Goal: Book appointment/travel/reservation

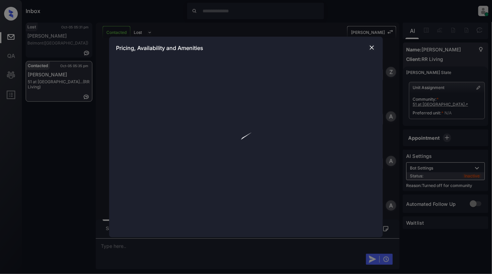
scroll to position [329, 0]
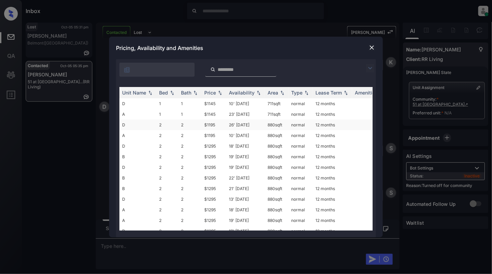
click at [164, 119] on td "2" at bounding box center [167, 124] width 22 height 11
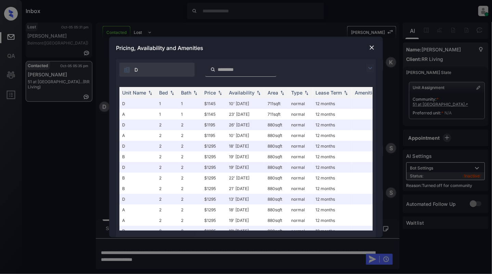
click at [375, 45] on img at bounding box center [371, 47] width 7 height 7
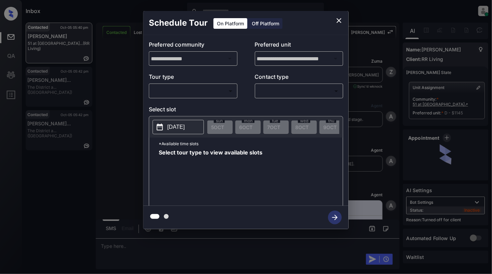
scroll to position [639, 0]
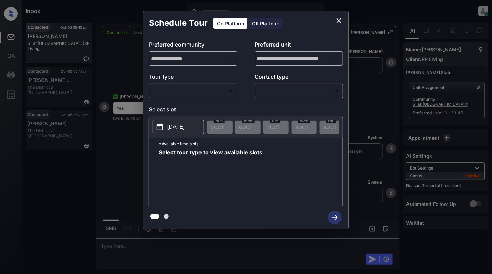
click at [178, 96] on body "Inbox Cynthia Montañez Online Set yourself offline Set yourself on break Profil…" at bounding box center [246, 137] width 492 height 274
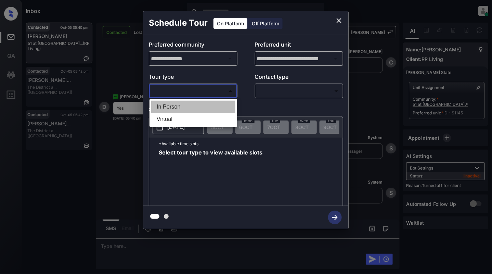
click at [173, 108] on li "In Person" at bounding box center [193, 107] width 84 height 12
type input "********"
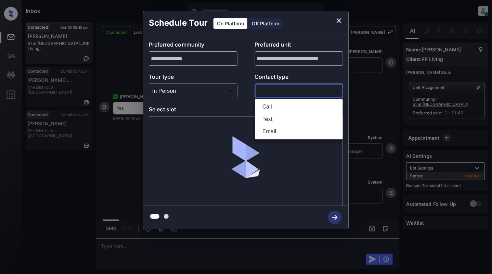
drag, startPoint x: 324, startPoint y: 95, endPoint x: 311, endPoint y: 109, distance: 19.1
click at [323, 95] on body "Inbox Cynthia Montañez Online Set yourself offline Set yourself on break Profil…" at bounding box center [246, 137] width 492 height 274
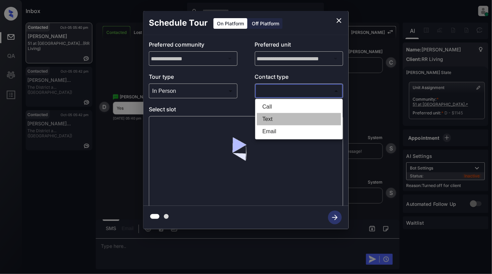
click at [275, 120] on li "Text" at bounding box center [299, 119] width 84 height 12
type input "****"
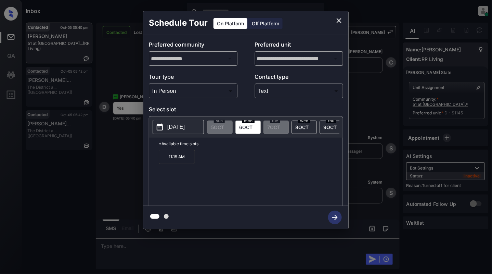
click at [341, 20] on icon "close" at bounding box center [339, 20] width 8 height 8
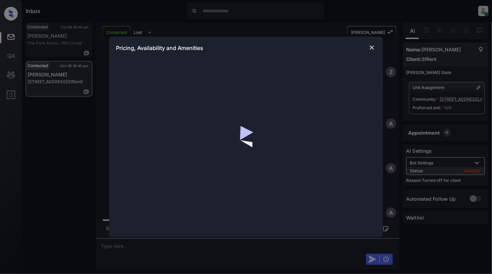
scroll to position [739, 0]
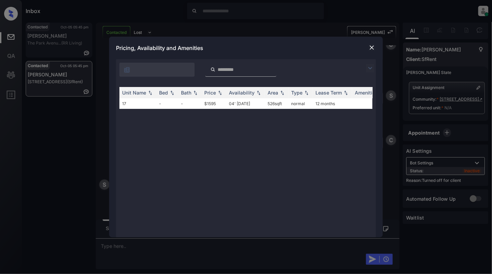
click at [373, 48] on img at bounding box center [371, 47] width 7 height 7
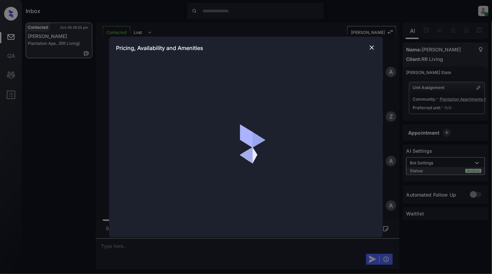
scroll to position [241, 0]
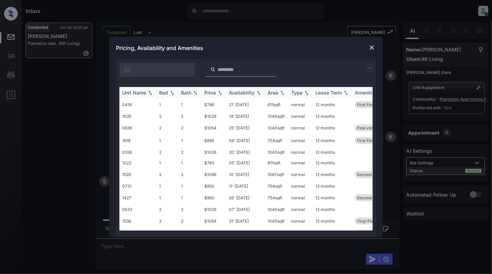
click at [170, 91] on img at bounding box center [172, 92] width 7 height 5
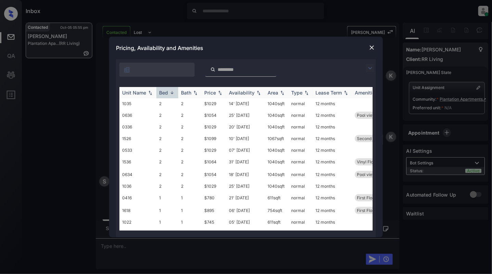
click at [170, 91] on img at bounding box center [172, 92] width 7 height 5
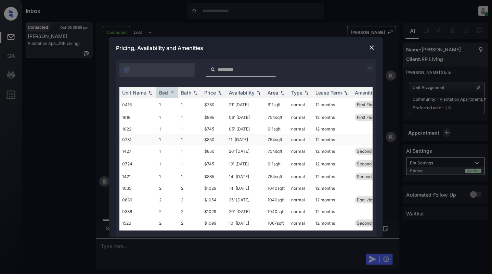
click at [167, 137] on td "1" at bounding box center [167, 139] width 22 height 11
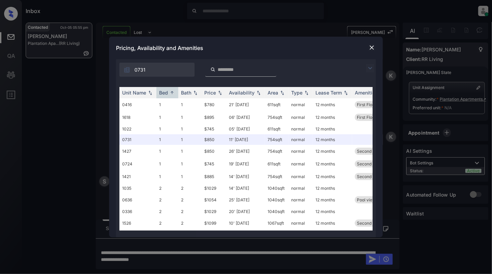
click at [371, 46] on img at bounding box center [371, 47] width 7 height 7
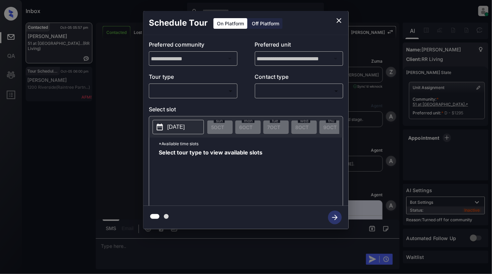
scroll to position [1030, 0]
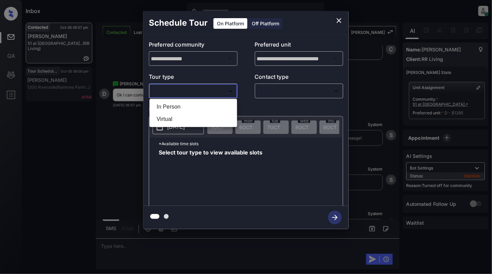
click at [179, 86] on body "Inbox [PERSON_NAME] Online Set yourself offline Set yourself on break Profile S…" at bounding box center [246, 137] width 492 height 274
click at [178, 102] on li "In Person" at bounding box center [193, 107] width 84 height 12
type input "********"
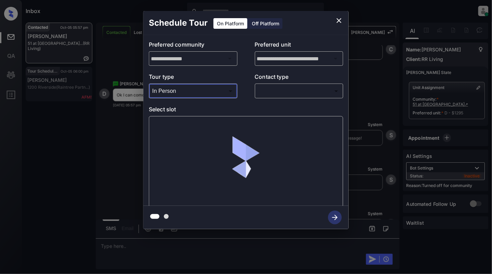
click at [280, 91] on body "Inbox Cynthia Montañez Online Set yourself offline Set yourself on break Profil…" at bounding box center [246, 137] width 492 height 274
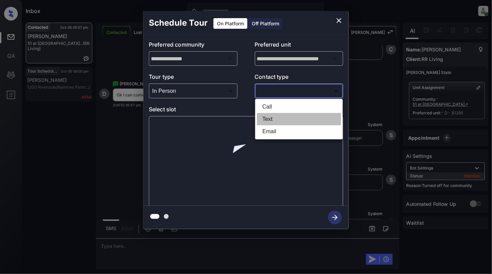
click at [266, 122] on li "Text" at bounding box center [299, 119] width 84 height 12
type input "****"
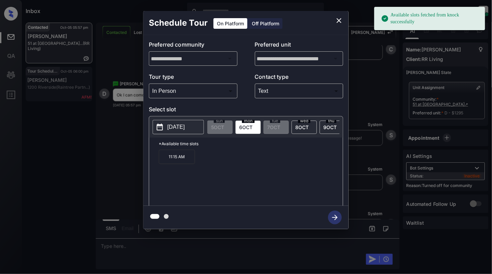
click at [170, 163] on p "11:15 AM" at bounding box center [177, 156] width 36 height 14
click at [333, 217] on icon "button" at bounding box center [334, 216] width 5 height 5
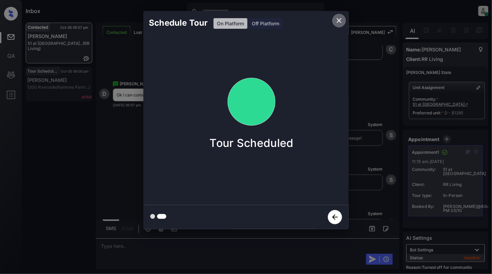
click at [340, 18] on icon "close" at bounding box center [339, 20] width 8 height 8
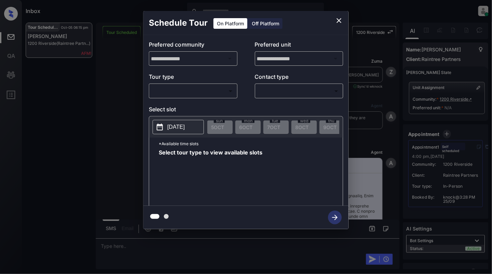
scroll to position [1244, 0]
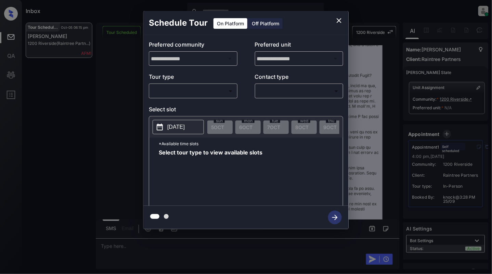
click at [193, 91] on body "Inbox [PERSON_NAME] Online Set yourself offline Set yourself on break Profile S…" at bounding box center [246, 137] width 492 height 274
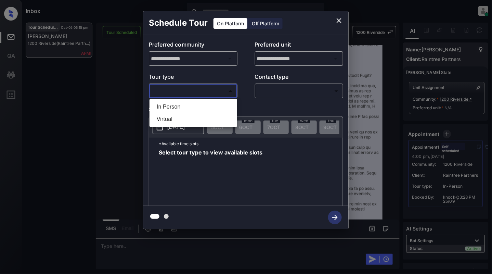
click at [338, 21] on div at bounding box center [246, 137] width 492 height 274
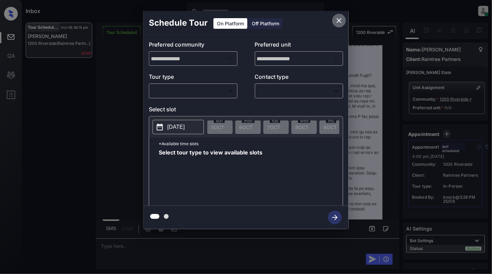
click at [338, 21] on icon "close" at bounding box center [339, 20] width 8 height 8
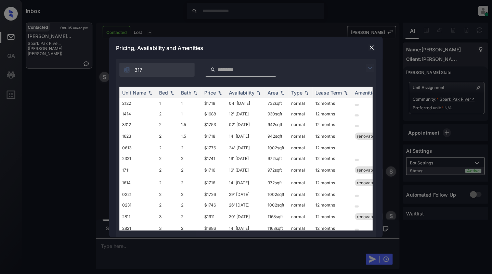
scroll to position [44, 0]
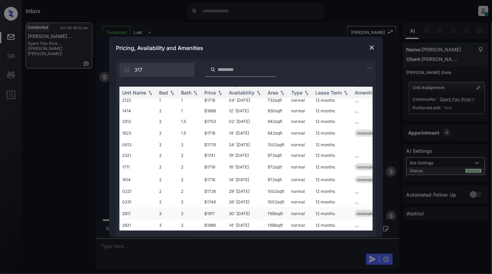
click at [174, 210] on td "3" at bounding box center [167, 213] width 22 height 13
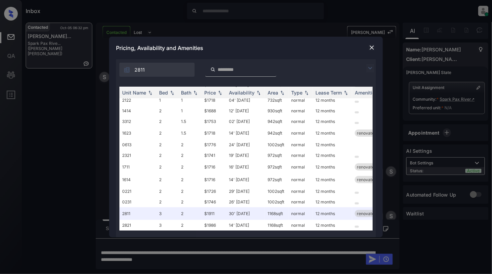
click at [371, 50] on img at bounding box center [371, 47] width 7 height 7
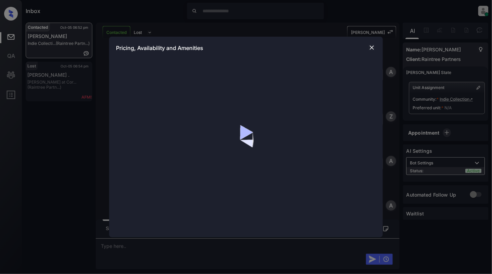
scroll to position [338, 0]
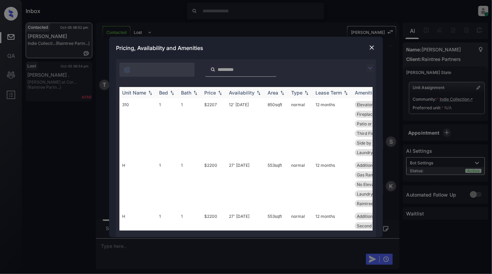
click at [172, 92] on img at bounding box center [172, 92] width 7 height 5
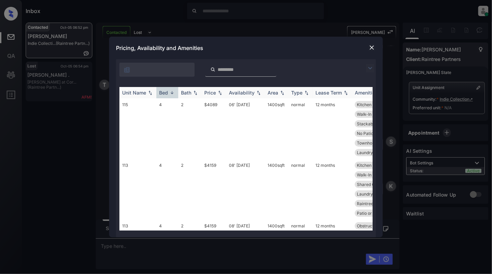
click at [172, 92] on img at bounding box center [172, 92] width 7 height 5
click at [159, 171] on td "1" at bounding box center [167, 184] width 22 height 51
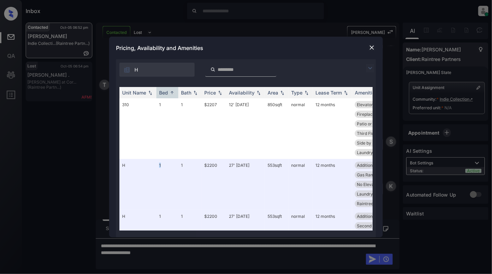
click at [371, 47] on img at bounding box center [371, 47] width 7 height 7
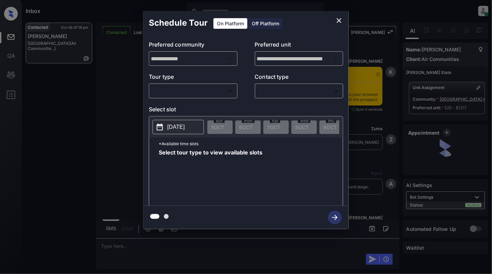
scroll to position [4186, 0]
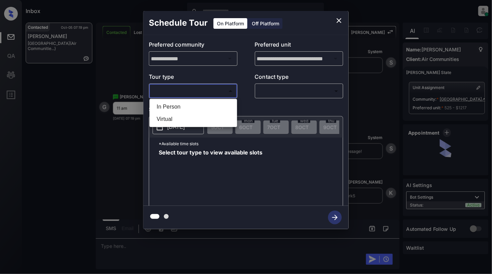
click at [185, 85] on body "Inbox Cynthia Montañez Online Set yourself offline Set yourself on break Profil…" at bounding box center [246, 137] width 492 height 274
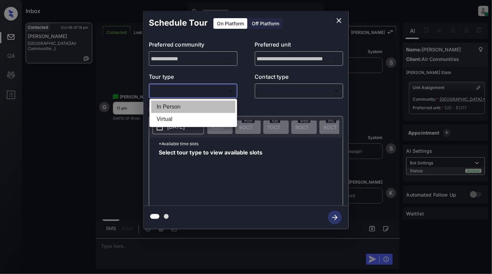
click at [181, 103] on li "In Person" at bounding box center [193, 107] width 84 height 12
type input "********"
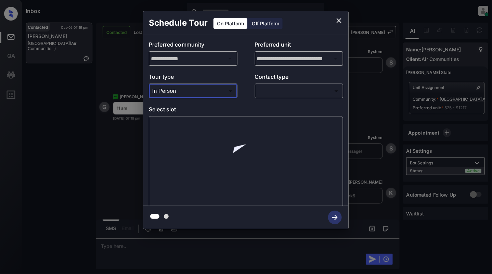
click at [285, 90] on body "Inbox Cynthia Montañez Online Set yourself offline Set yourself on break Profil…" at bounding box center [246, 137] width 492 height 274
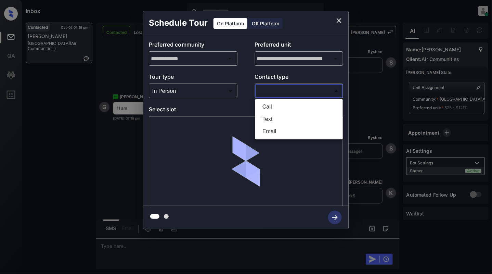
click at [272, 122] on li "Text" at bounding box center [299, 119] width 84 height 12
type input "****"
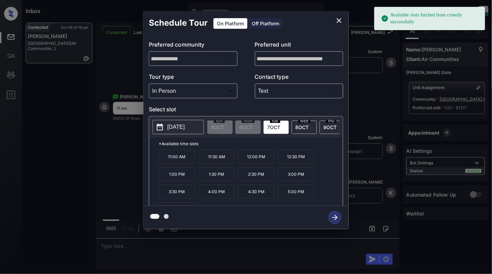
click at [166, 128] on button "2025-10-07" at bounding box center [178, 127] width 51 height 14
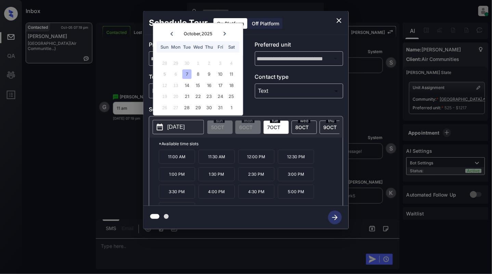
click at [226, 32] on icon at bounding box center [225, 33] width 4 height 4
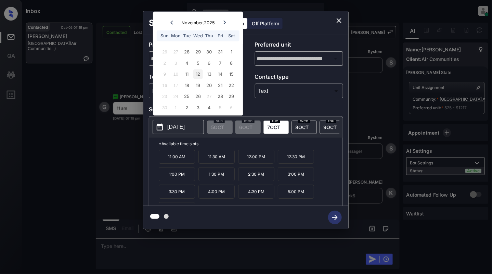
click at [198, 76] on div "12" at bounding box center [197, 73] width 9 height 9
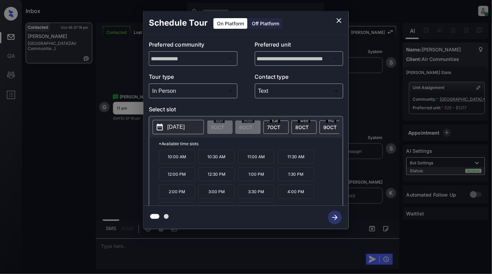
click at [256, 161] on p "11:00 AM" at bounding box center [256, 156] width 36 height 14
click at [334, 218] on icon "button" at bounding box center [335, 217] width 14 height 14
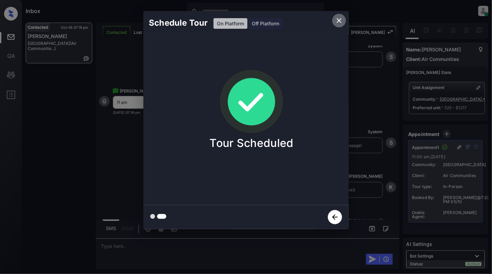
click at [337, 23] on icon "close" at bounding box center [339, 20] width 8 height 8
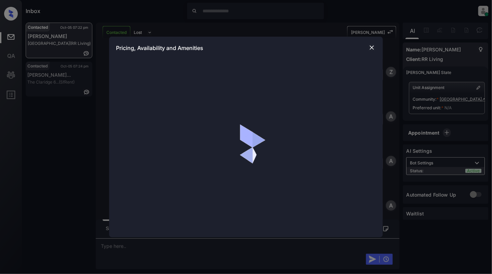
scroll to position [368, 0]
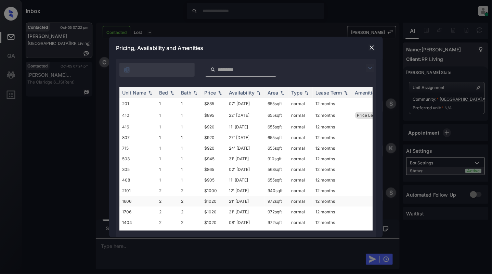
click at [166, 201] on td "2" at bounding box center [167, 201] width 22 height 11
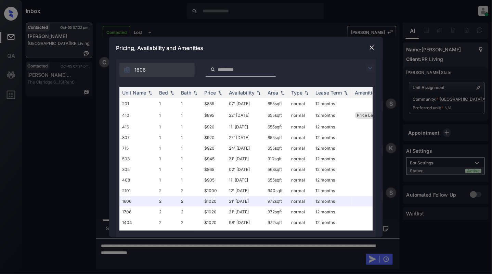
click at [371, 48] on img at bounding box center [371, 47] width 7 height 7
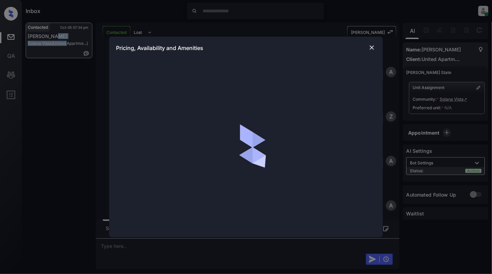
scroll to position [368, 0]
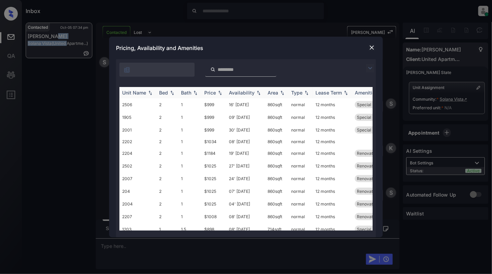
click at [172, 91] on img at bounding box center [172, 92] width 7 height 5
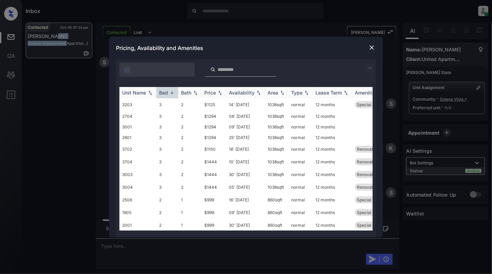
click at [172, 91] on img at bounding box center [172, 92] width 7 height 5
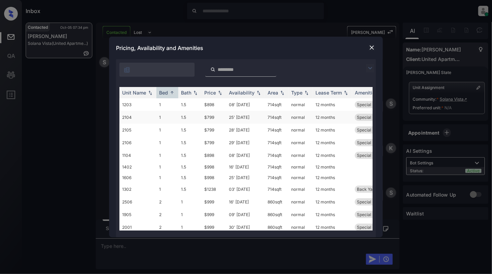
click at [170, 113] on td "1" at bounding box center [167, 117] width 22 height 13
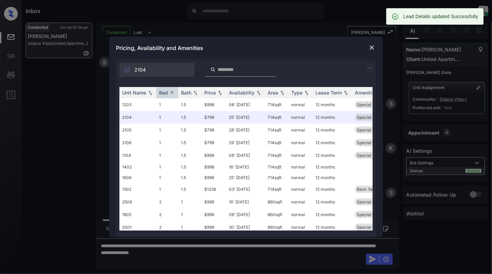
click at [368, 48] on img at bounding box center [371, 47] width 7 height 7
